Goal: Transaction & Acquisition: Book appointment/travel/reservation

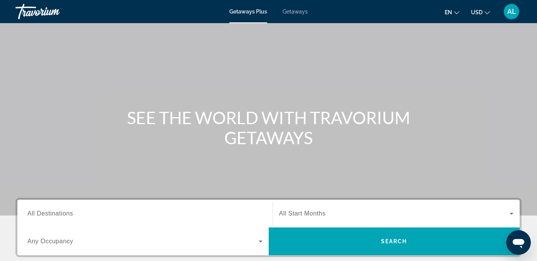
scroll to position [35, 0]
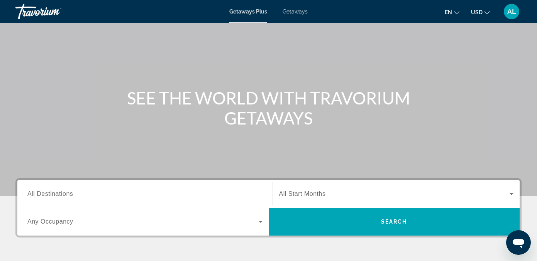
click at [70, 195] on span "All Destinations" at bounding box center [50, 194] width 46 height 7
click at [70, 195] on input "Destination All Destinations" at bounding box center [144, 194] width 235 height 9
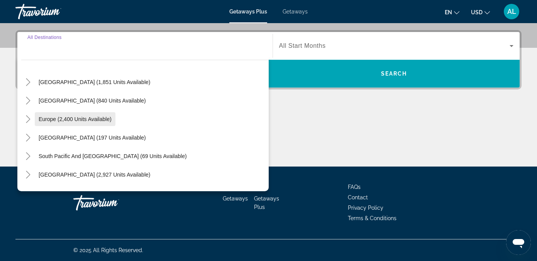
scroll to position [48, 0]
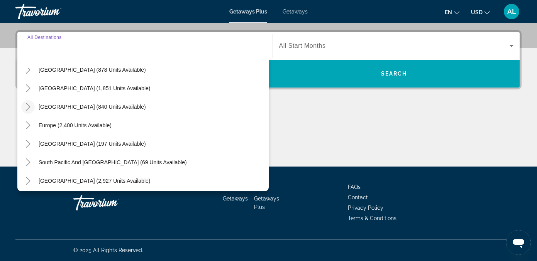
click at [30, 107] on icon "Toggle Caribbean & Atlantic Islands (840 units available)" at bounding box center [28, 107] width 8 height 8
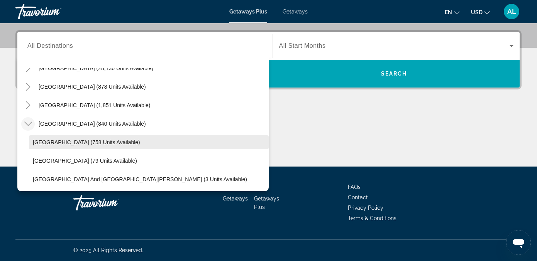
scroll to position [0, 0]
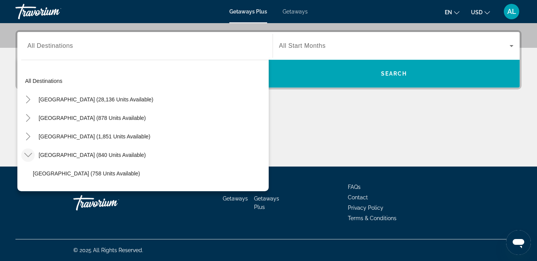
click at [297, 13] on span "Getaways" at bounding box center [294, 11] width 25 height 6
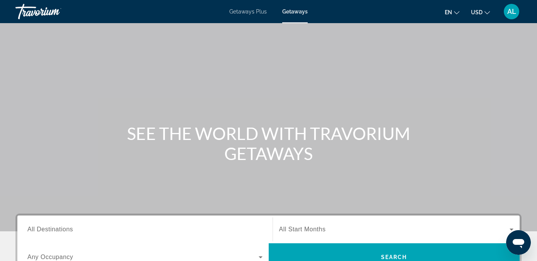
scroll to position [132, 0]
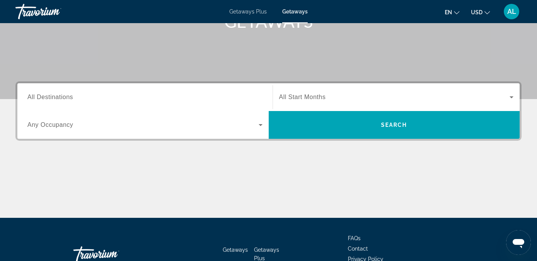
click at [56, 98] on span "All Destinations" at bounding box center [50, 97] width 46 height 7
click at [56, 98] on input "Destination All Destinations" at bounding box center [144, 97] width 235 height 9
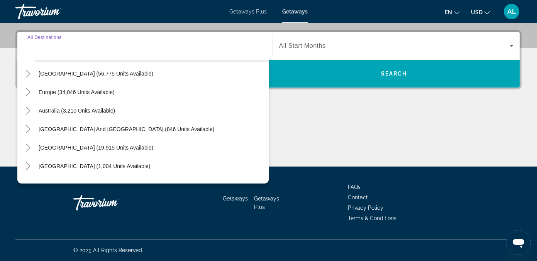
scroll to position [67, 0]
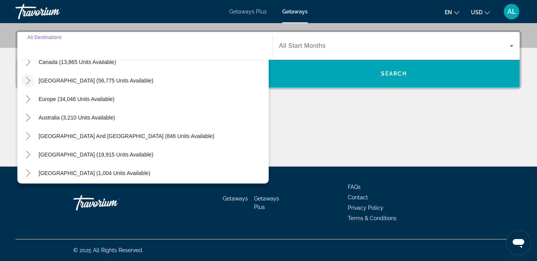
click at [29, 79] on icon "Toggle Caribbean & Atlantic Islands (56,775 units available)" at bounding box center [28, 81] width 8 height 8
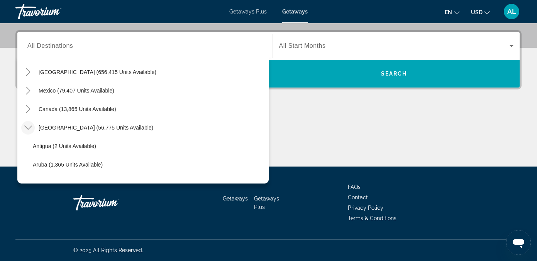
scroll to position [17, 0]
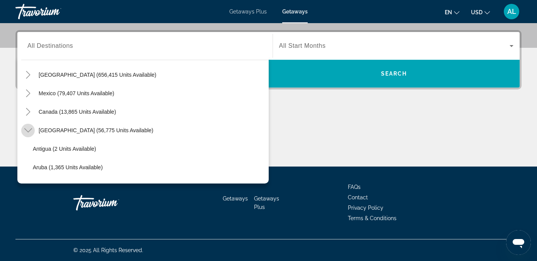
click at [29, 129] on icon "Toggle Caribbean & Atlantic Islands (56,775 units available)" at bounding box center [28, 131] width 8 height 8
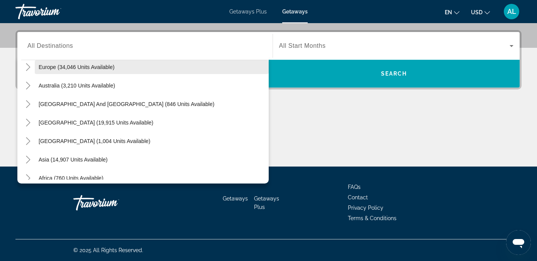
scroll to position [105, 0]
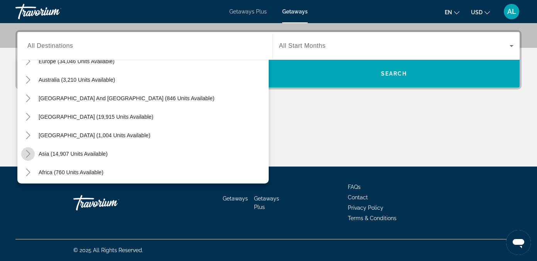
click at [31, 154] on icon "Toggle Asia (14,907 units available)" at bounding box center [28, 154] width 8 height 8
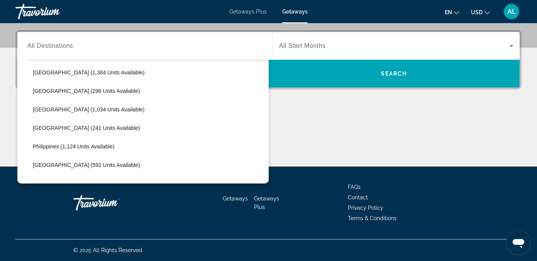
scroll to position [283, 0]
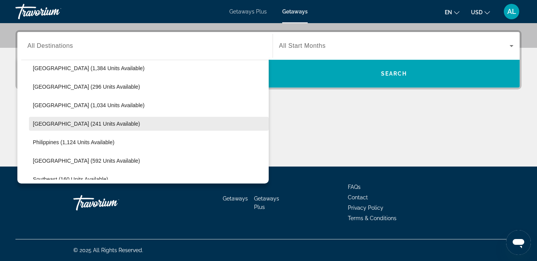
click at [49, 125] on span "Maldives (241 units available)" at bounding box center [86, 124] width 107 height 6
type input "**********"
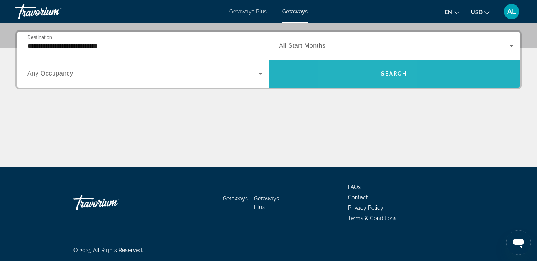
click at [370, 71] on span "Search widget" at bounding box center [393, 73] width 251 height 19
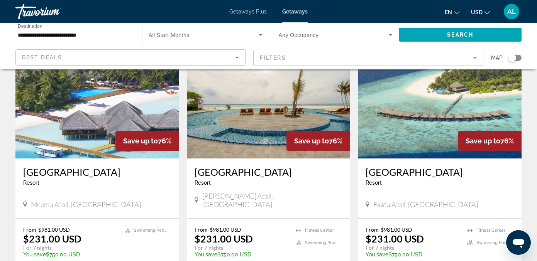
scroll to position [63, 0]
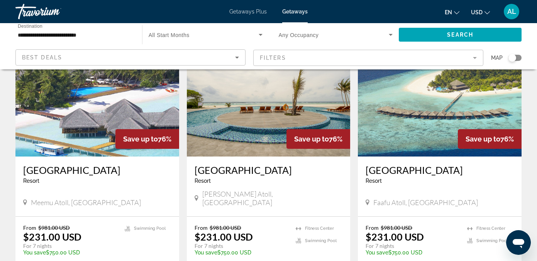
click at [438, 133] on img "Main content" at bounding box center [440, 94] width 164 height 123
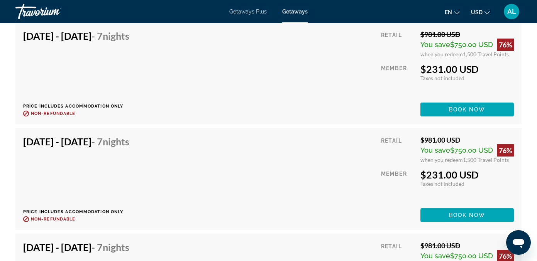
scroll to position [2003, 0]
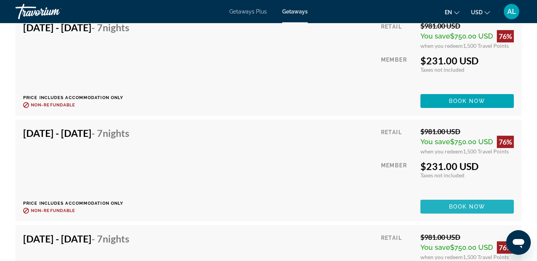
click at [451, 207] on span "Book now" at bounding box center [467, 207] width 37 height 6
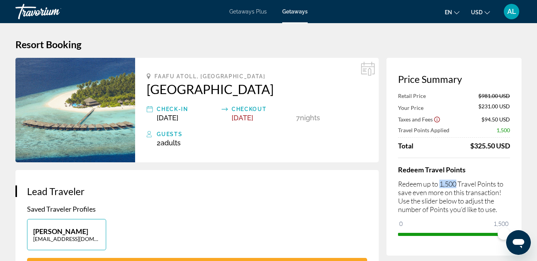
drag, startPoint x: 457, startPoint y: 183, endPoint x: 441, endPoint y: 183, distance: 15.4
click at [441, 183] on p "Redeem up to 1,500 Travel Points to save even more on this transaction! Use the…" at bounding box center [454, 197] width 112 height 34
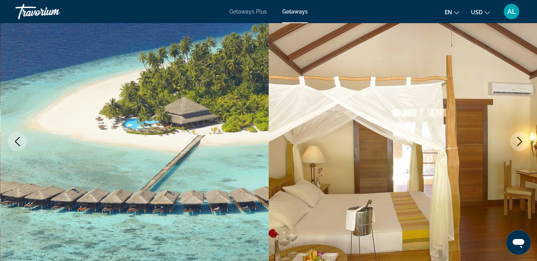
scroll to position [80, 0]
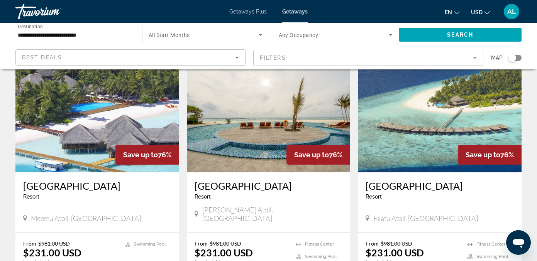
scroll to position [45, 0]
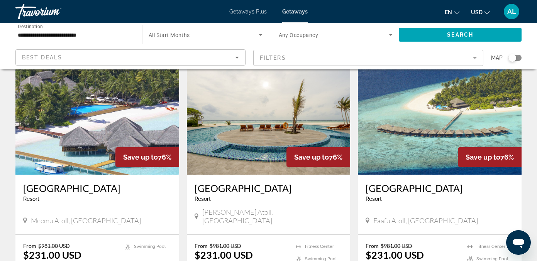
click at [83, 148] on img "Main content" at bounding box center [97, 112] width 164 height 123
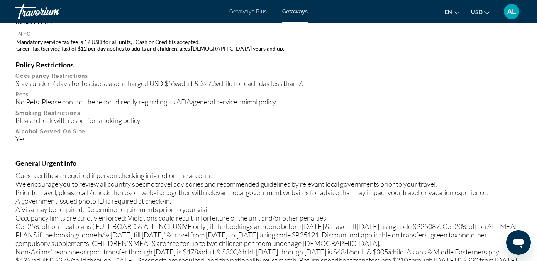
scroll to position [988, 0]
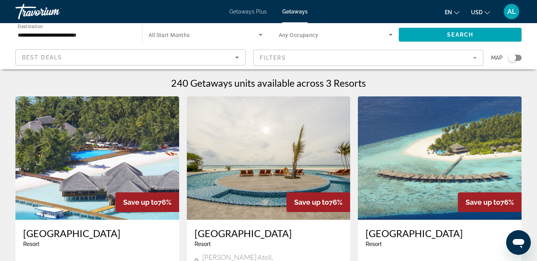
click at [238, 57] on icon "Sort by" at bounding box center [237, 58] width 4 height 2
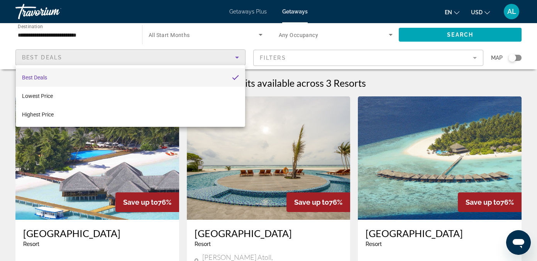
click at [159, 56] on div at bounding box center [268, 130] width 537 height 261
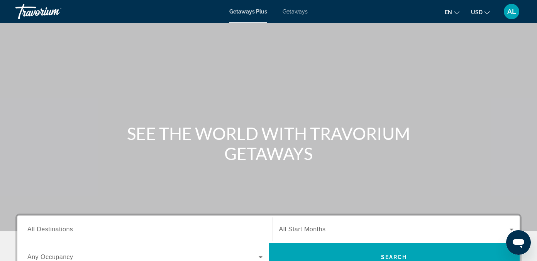
click at [59, 230] on span "All Destinations" at bounding box center [50, 229] width 46 height 7
click at [59, 230] on input "Destination All Destinations" at bounding box center [144, 229] width 235 height 9
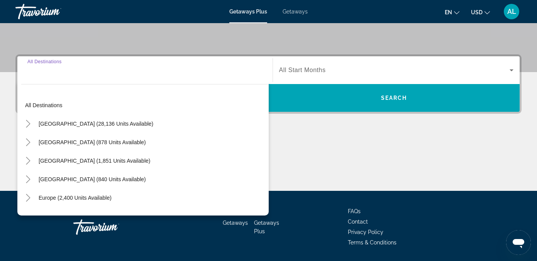
scroll to position [164, 0]
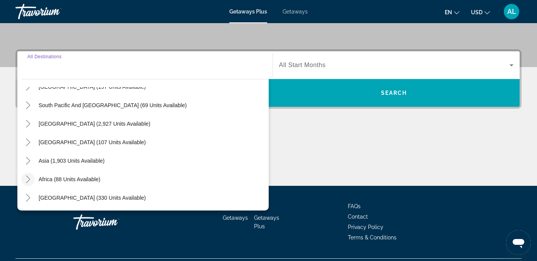
click at [30, 180] on icon "Toggle Africa (88 units available)" at bounding box center [28, 180] width 8 height 8
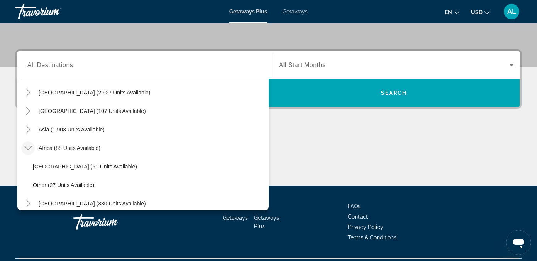
scroll to position [162, 0]
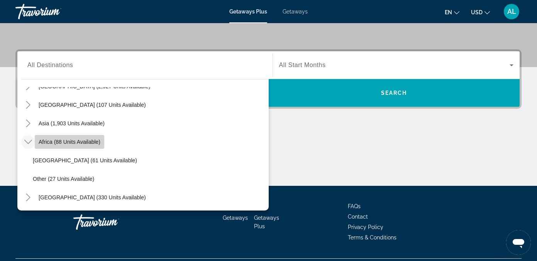
click at [64, 144] on span "Africa (88 units available)" at bounding box center [70, 142] width 62 height 6
type input "**********"
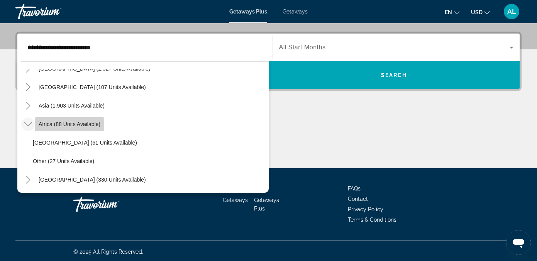
click at [64, 144] on div "Main content" at bounding box center [268, 139] width 506 height 58
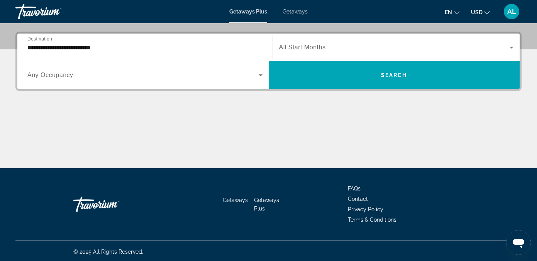
scroll to position [184, 0]
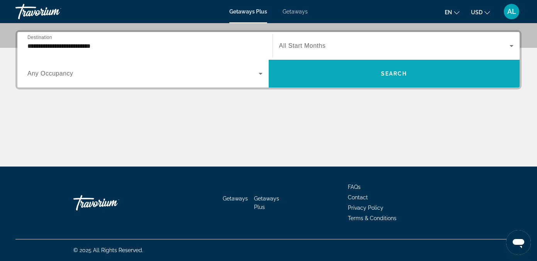
click at [315, 76] on span "Search widget" at bounding box center [393, 73] width 251 height 19
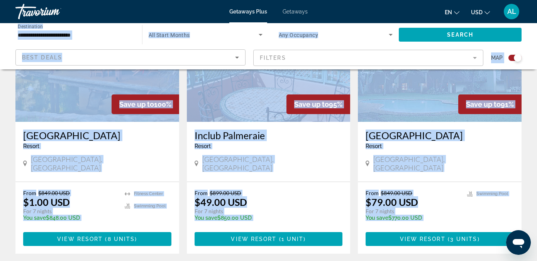
scroll to position [344, 0]
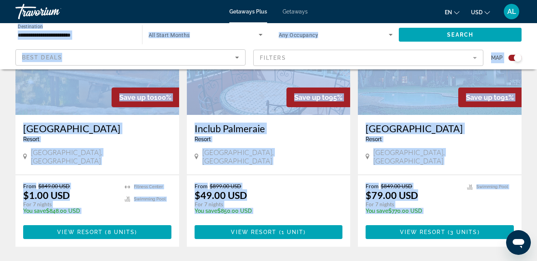
click at [305, 183] on p "From $899.00 USD" at bounding box center [264, 186] width 140 height 7
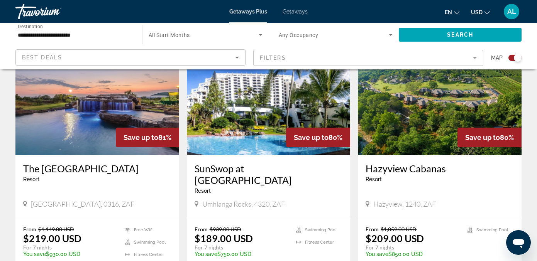
scroll to position [849, 0]
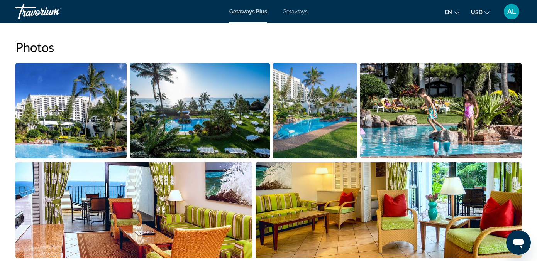
scroll to position [479, 0]
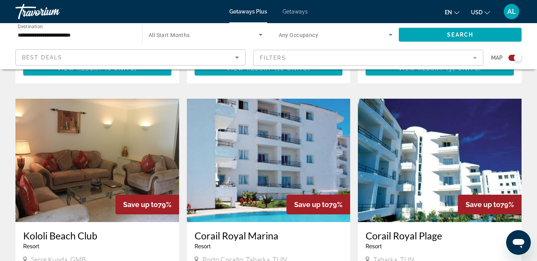
scroll to position [1057, 0]
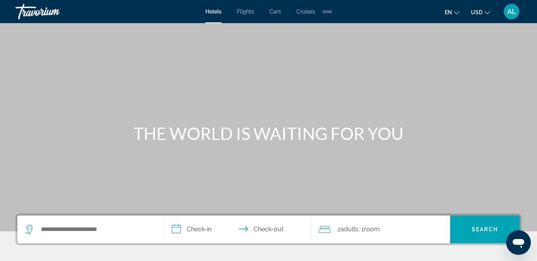
click at [307, 12] on span "Cruises" at bounding box center [305, 11] width 19 height 6
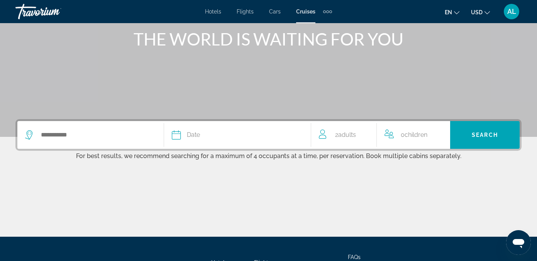
scroll to position [94, 0]
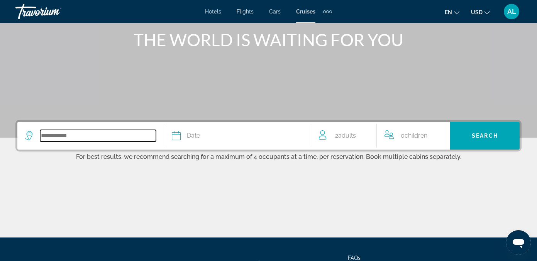
click at [89, 140] on input "Search widget" at bounding box center [98, 136] width 116 height 12
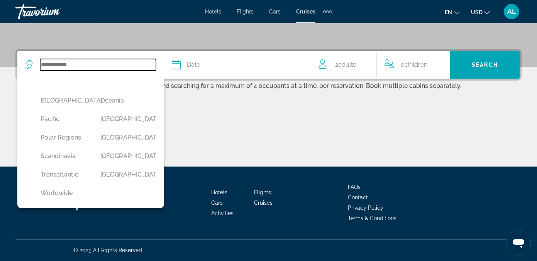
scroll to position [264, 0]
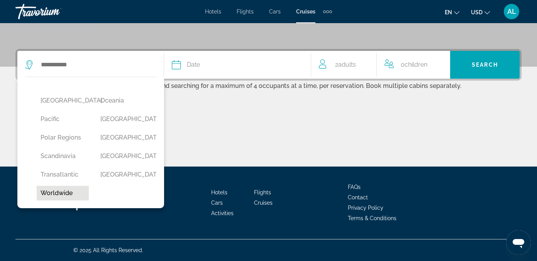
click at [59, 193] on button "Worldwide" at bounding box center [63, 193] width 52 height 15
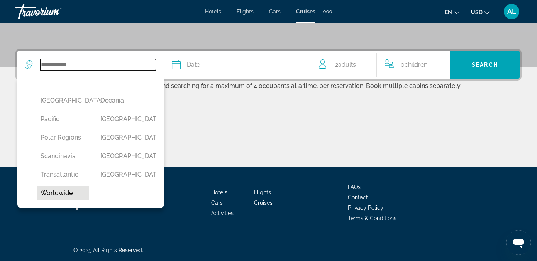
type input "*********"
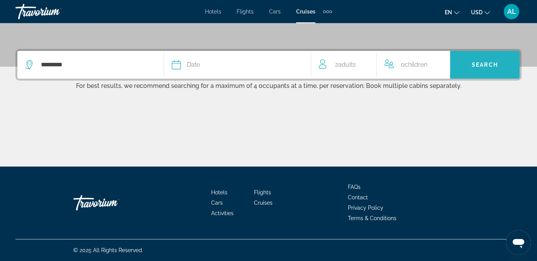
click at [480, 69] on span "Search widget" at bounding box center [484, 65] width 69 height 19
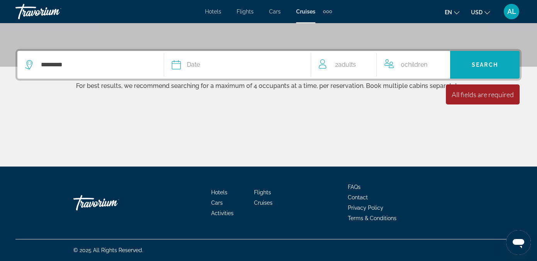
click at [480, 69] on span "Search widget" at bounding box center [484, 65] width 69 height 19
click at [227, 66] on div "Date" at bounding box center [237, 64] width 131 height 11
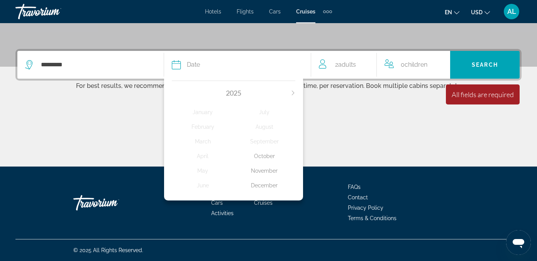
click at [262, 186] on div "December" at bounding box center [264, 186] width 62 height 14
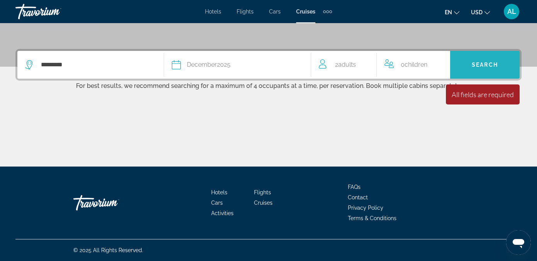
click at [478, 62] on span "Search" at bounding box center [484, 65] width 26 height 6
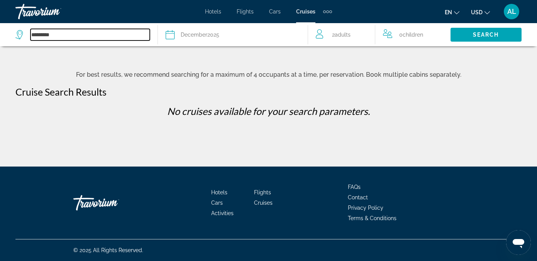
click at [46, 34] on input "*********" at bounding box center [89, 35] width 119 height 12
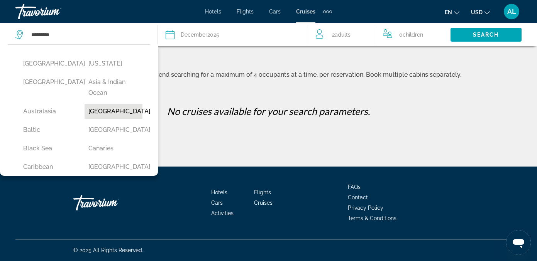
click at [105, 111] on button "Bahamas" at bounding box center [112, 111] width 57 height 15
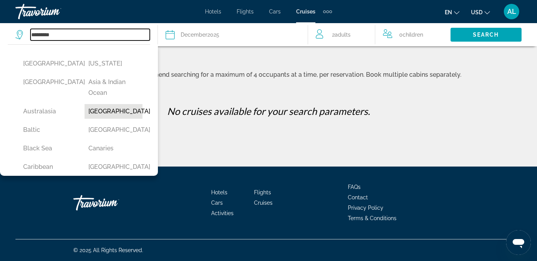
type input "*******"
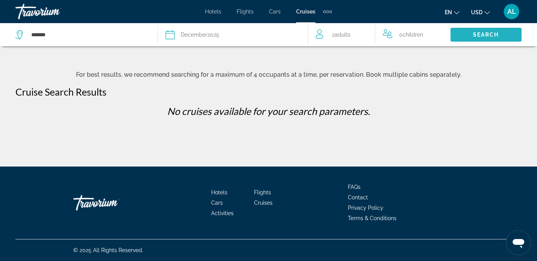
click at [485, 32] on span "Search" at bounding box center [486, 35] width 26 height 6
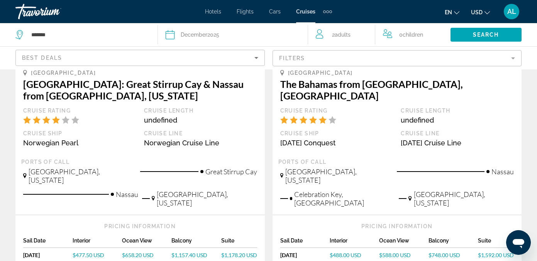
scroll to position [343, 0]
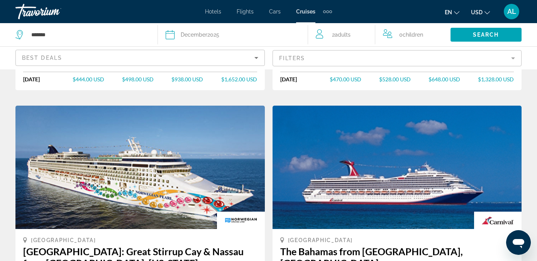
click at [513, 58] on mat-form-field "Filters" at bounding box center [396, 58] width 249 height 16
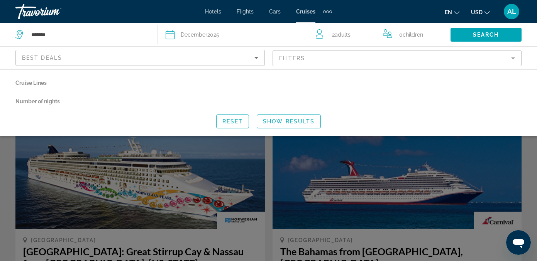
click at [35, 86] on p "Cruise Lines" at bounding box center [268, 83] width 506 height 11
click at [37, 83] on p "Cruise Lines" at bounding box center [268, 83] width 506 height 11
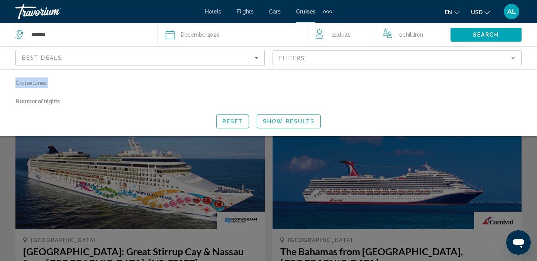
click at [40, 81] on p "Cruise Lines" at bounding box center [268, 83] width 506 height 11
click at [257, 59] on icon "Sort by" at bounding box center [255, 57] width 9 height 9
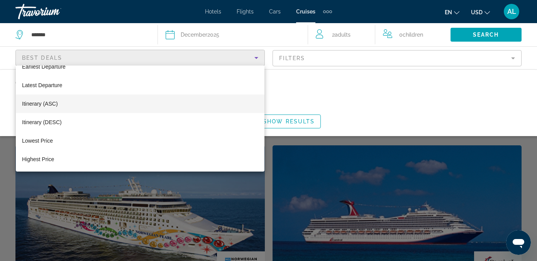
scroll to position [0, 0]
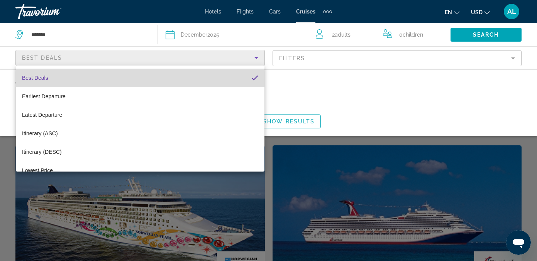
click at [185, 77] on mat-option "Best Deals" at bounding box center [140, 78] width 248 height 19
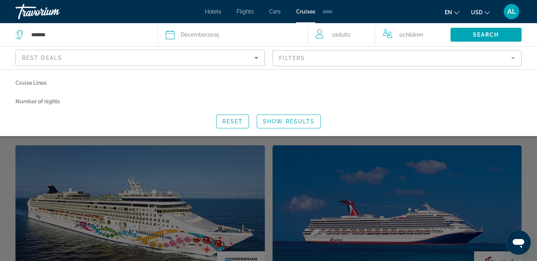
click at [513, 57] on mat-form-field "Filters" at bounding box center [396, 58] width 249 height 16
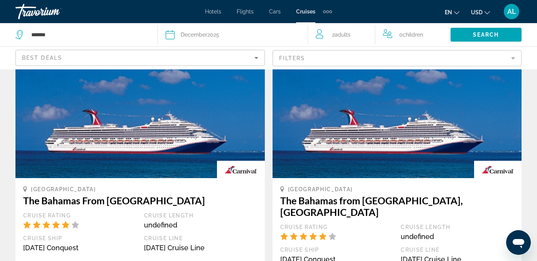
scroll to position [50, 0]
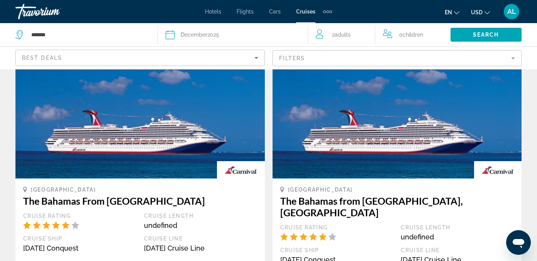
click at [513, 57] on mat-form-field "Filters" at bounding box center [396, 58] width 249 height 16
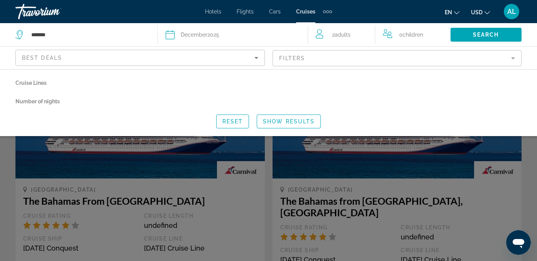
click at [53, 101] on p "Number of nights" at bounding box center [268, 101] width 506 height 11
click at [227, 122] on span "Reset" at bounding box center [232, 121] width 21 height 6
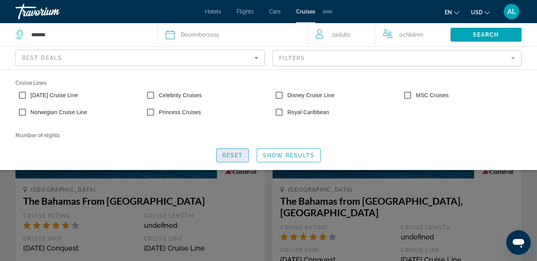
scroll to position [0, 0]
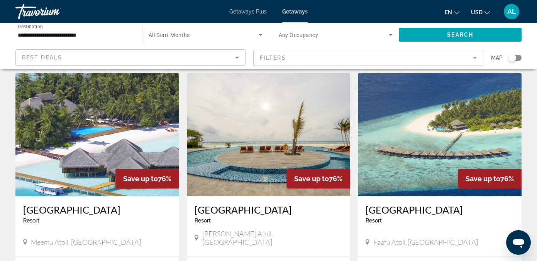
scroll to position [24, 0]
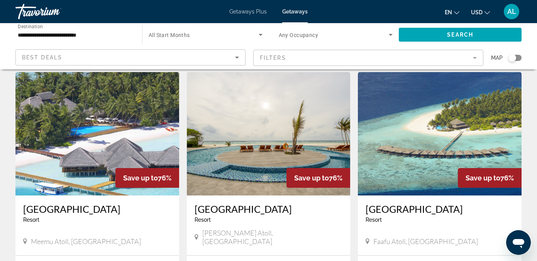
click at [247, 14] on span "Getaways Plus" at bounding box center [247, 11] width 37 height 6
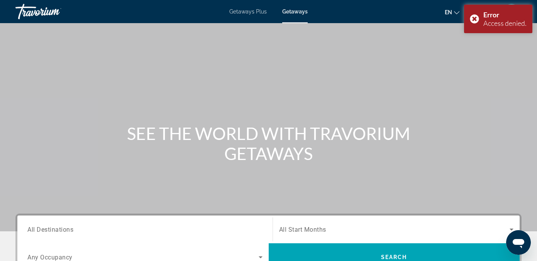
click at [67, 232] on span "All Destinations" at bounding box center [50, 229] width 46 height 7
click at [67, 232] on input "Destination All Destinations" at bounding box center [144, 229] width 235 height 9
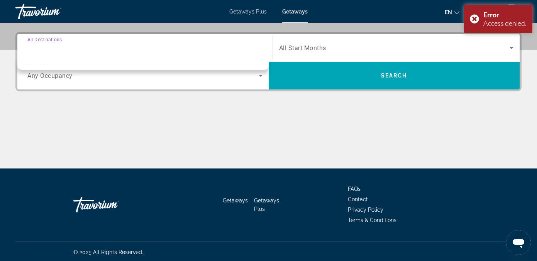
scroll to position [184, 0]
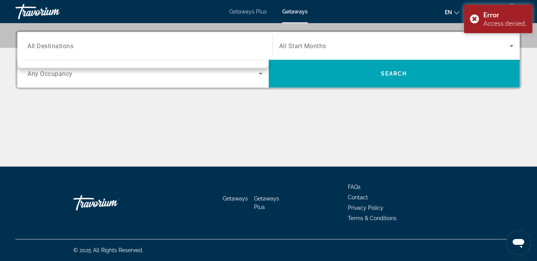
click at [55, 52] on div "Search widget" at bounding box center [144, 46] width 235 height 22
click at [59, 56] on div "Search widget" at bounding box center [144, 46] width 235 height 22
click at [67, 75] on span "Any Occupancy" at bounding box center [49, 73] width 45 height 7
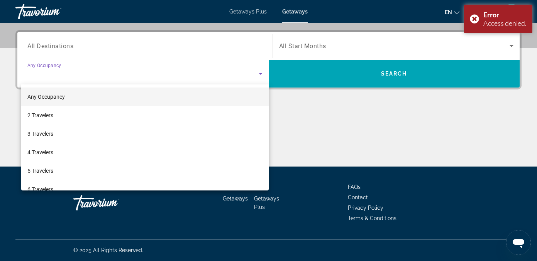
click at [58, 46] on div at bounding box center [268, 130] width 537 height 261
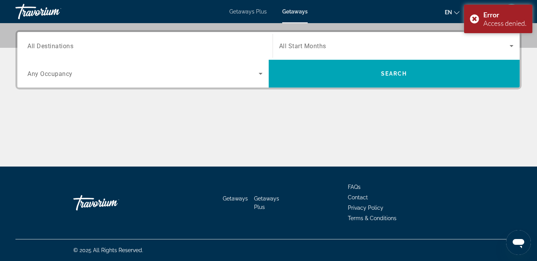
click at [58, 46] on span "All Destinations" at bounding box center [50, 45] width 46 height 7
click at [58, 46] on input "Destination All Destinations" at bounding box center [144, 46] width 235 height 9
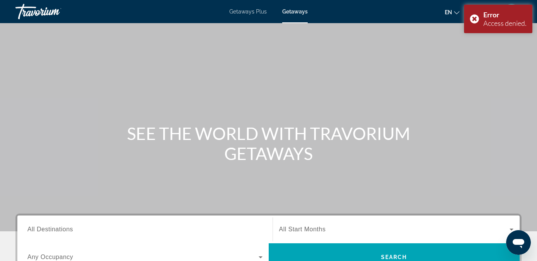
click at [248, 15] on div "Getaways Plus Getaways en English Español Français Italiano Português русский U…" at bounding box center [268, 12] width 537 height 20
click at [248, 14] on span "Getaways Plus" at bounding box center [247, 11] width 37 height 6
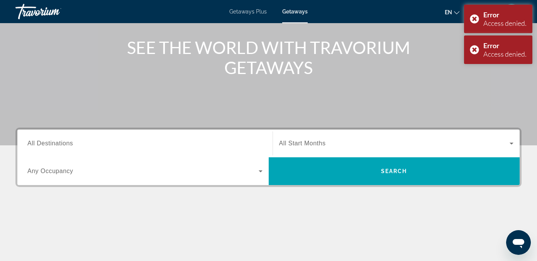
scroll to position [98, 0]
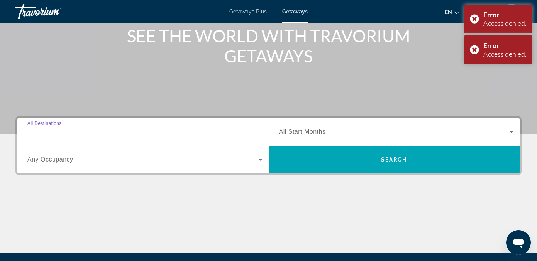
click at [59, 136] on input "Destination All Destinations" at bounding box center [144, 132] width 235 height 9
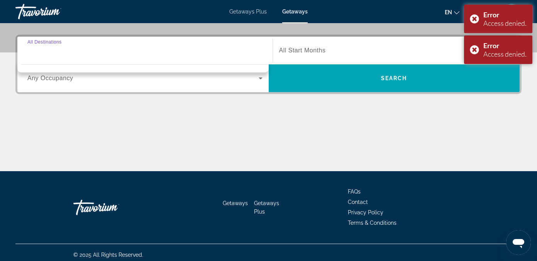
scroll to position [184, 0]
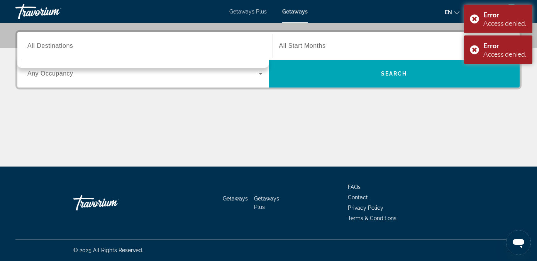
click at [132, 60] on div "Search widget" at bounding box center [144, 62] width 247 height 4
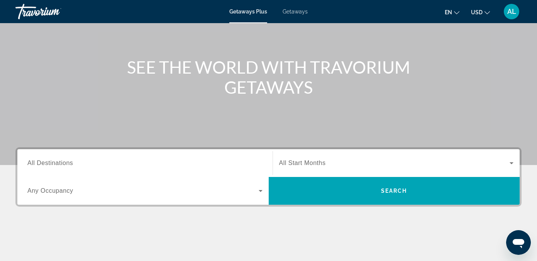
scroll to position [86, 0]
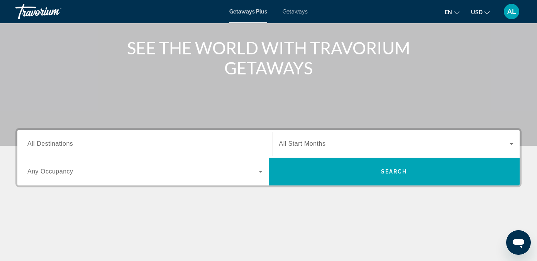
click at [65, 145] on span "All Destinations" at bounding box center [50, 143] width 46 height 7
click at [65, 145] on input "Destination All Destinations" at bounding box center [144, 144] width 235 height 9
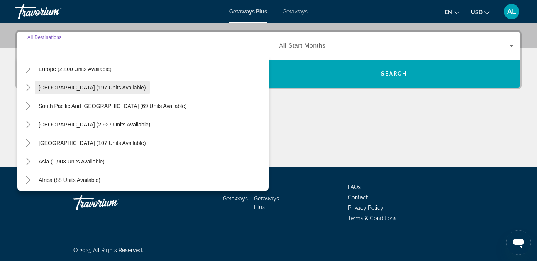
scroll to position [109, 0]
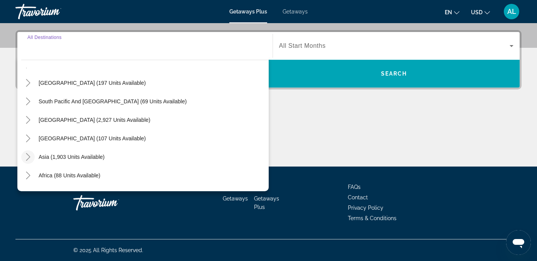
click at [29, 156] on icon "Toggle Asia (1,903 units available)" at bounding box center [28, 157] width 8 height 8
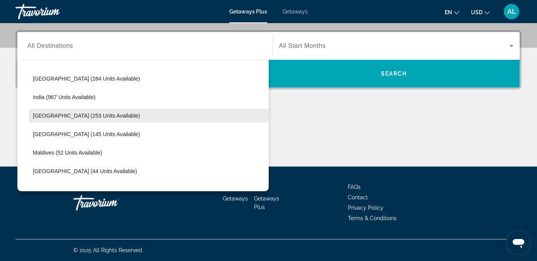
scroll to position [237, 0]
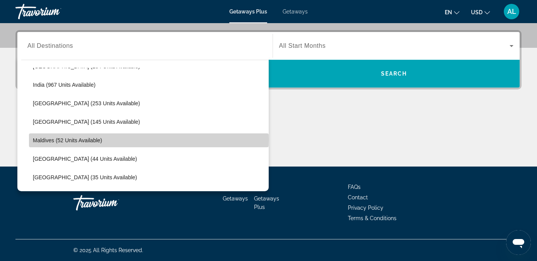
click at [45, 139] on span "Maldives (52 units available)" at bounding box center [67, 140] width 69 height 6
type input "**********"
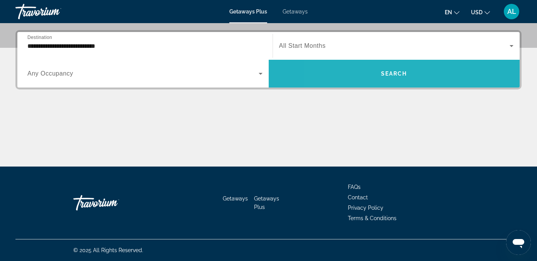
click at [363, 73] on span "Search widget" at bounding box center [393, 73] width 251 height 19
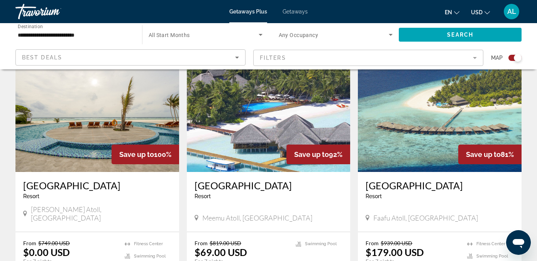
scroll to position [286, 0]
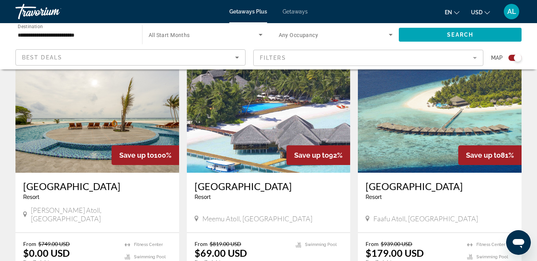
click at [278, 145] on img "Main content" at bounding box center [269, 110] width 164 height 123
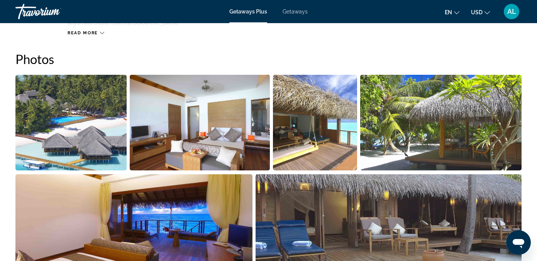
scroll to position [395, 0]
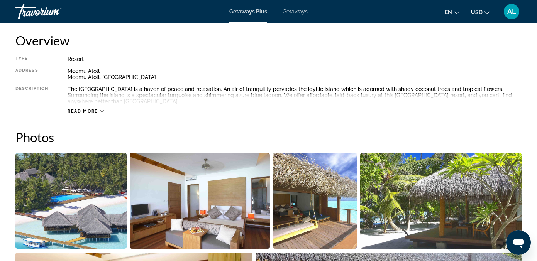
click at [101, 107] on div "Read more" at bounding box center [295, 103] width 454 height 21
click at [100, 110] on icon "Main content" at bounding box center [102, 111] width 4 height 4
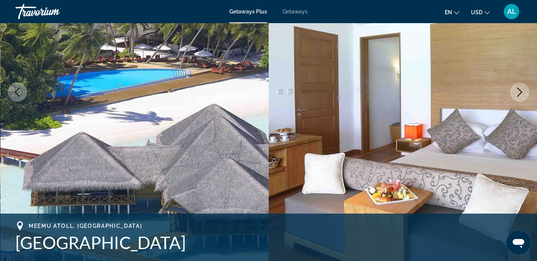
scroll to position [0, 0]
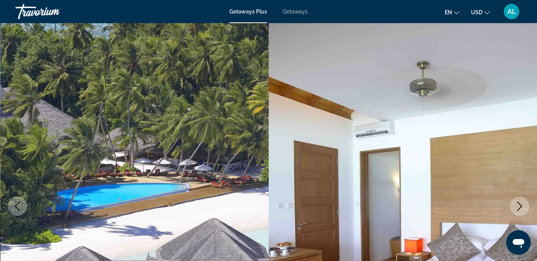
click at [297, 12] on span "Getaways" at bounding box center [294, 11] width 25 height 6
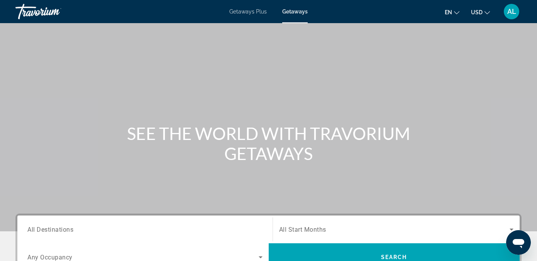
click at [68, 230] on span "All Destinations" at bounding box center [50, 229] width 46 height 7
click at [68, 230] on input "Destination All Destinations" at bounding box center [144, 229] width 235 height 9
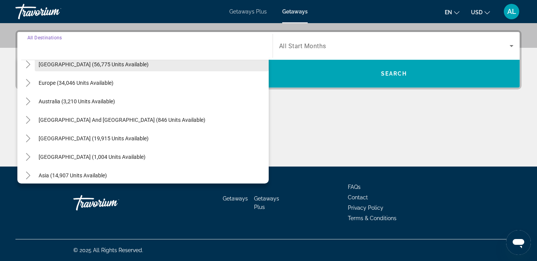
scroll to position [125, 0]
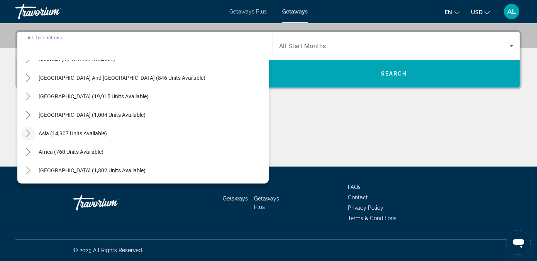
click at [29, 133] on icon "Toggle Asia (14,907 units available)" at bounding box center [28, 134] width 4 height 8
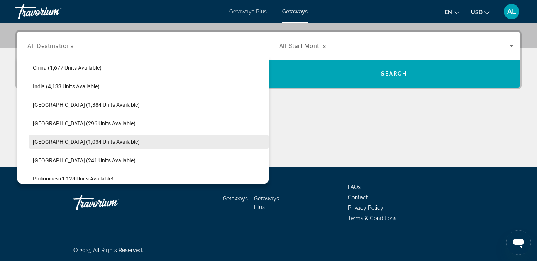
scroll to position [247, 0]
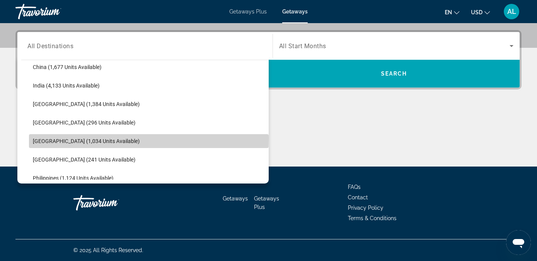
click at [49, 138] on span "[GEOGRAPHIC_DATA] (1,034 units available)" at bounding box center [86, 141] width 107 height 6
type input "**********"
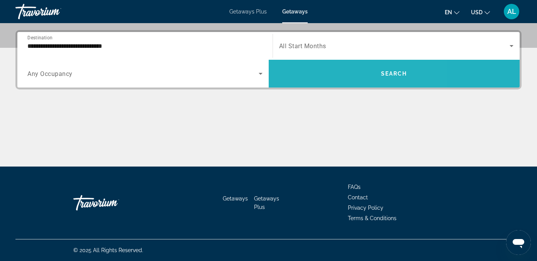
click at [336, 73] on span "Search widget" at bounding box center [393, 73] width 251 height 19
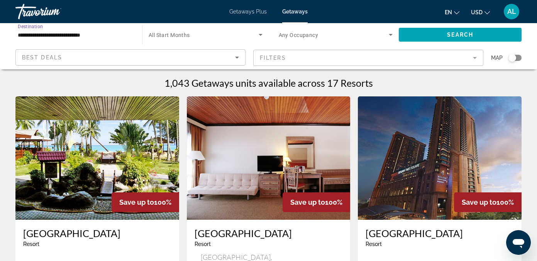
click at [90, 37] on input "**********" at bounding box center [75, 34] width 114 height 9
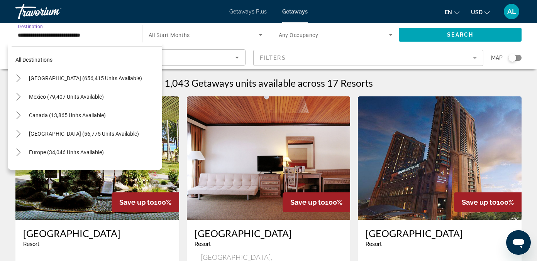
scroll to position [268, 0]
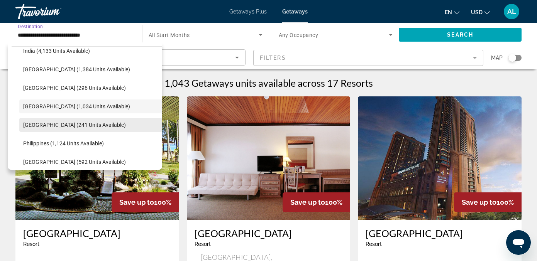
click at [51, 125] on span "[GEOGRAPHIC_DATA] (241 units available)" at bounding box center [74, 125] width 103 height 6
type input "**********"
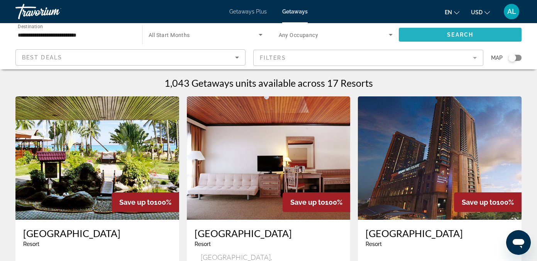
click at [486, 34] on span "Search widget" at bounding box center [459, 34] width 123 height 19
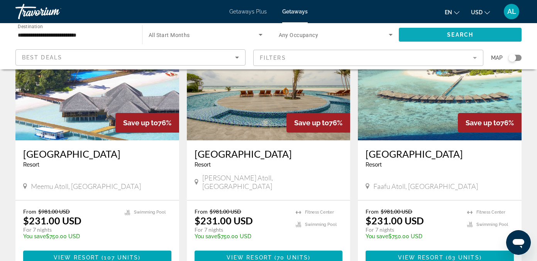
scroll to position [84, 0]
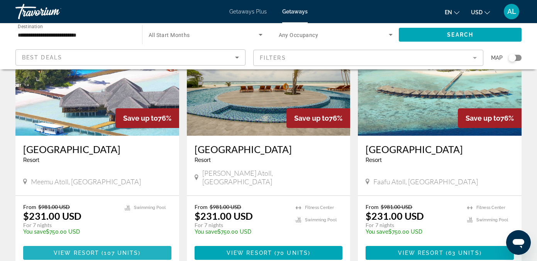
click at [91, 250] on span "View Resort" at bounding box center [77, 253] width 46 height 6
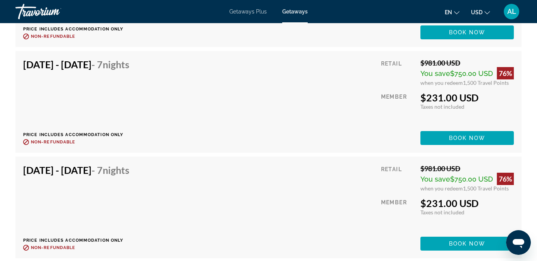
scroll to position [2697, 0]
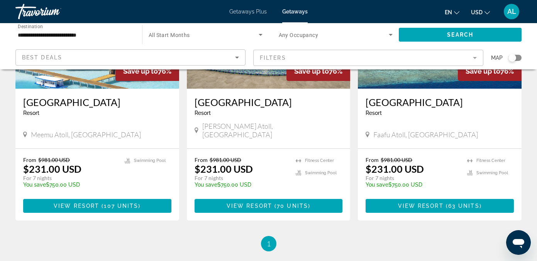
scroll to position [132, 0]
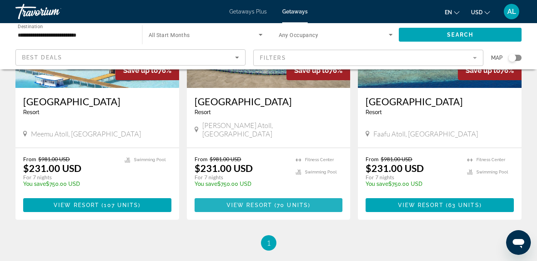
click at [251, 200] on span "Main content" at bounding box center [268, 205] width 148 height 19
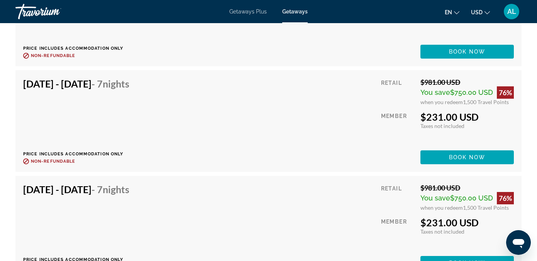
scroll to position [2453, 0]
